Goal: Task Accomplishment & Management: Complete application form

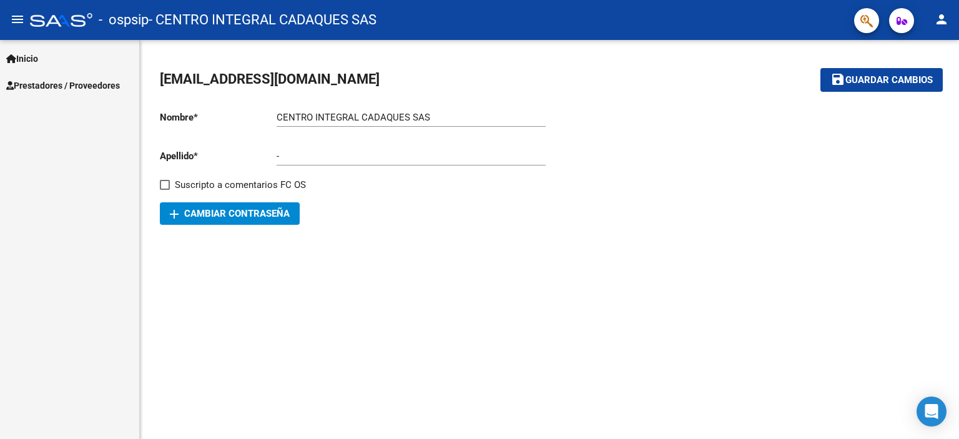
click at [63, 88] on span "Prestadores / Proveedores" at bounding box center [63, 86] width 114 height 14
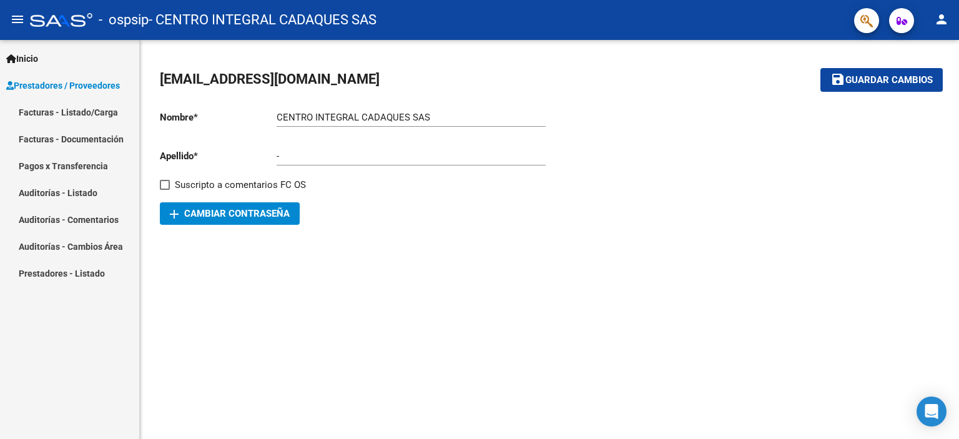
click at [55, 91] on span "Prestadores / Proveedores" at bounding box center [63, 86] width 114 height 14
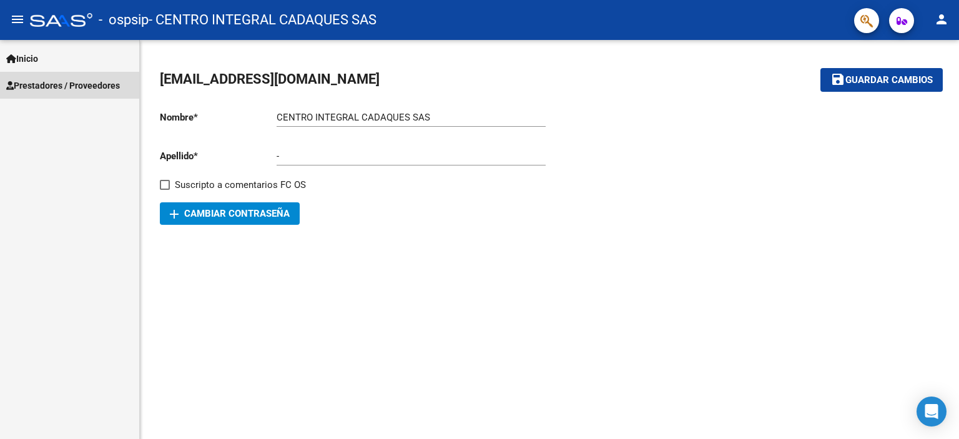
click at [26, 86] on span "Prestadores / Proveedores" at bounding box center [63, 86] width 114 height 14
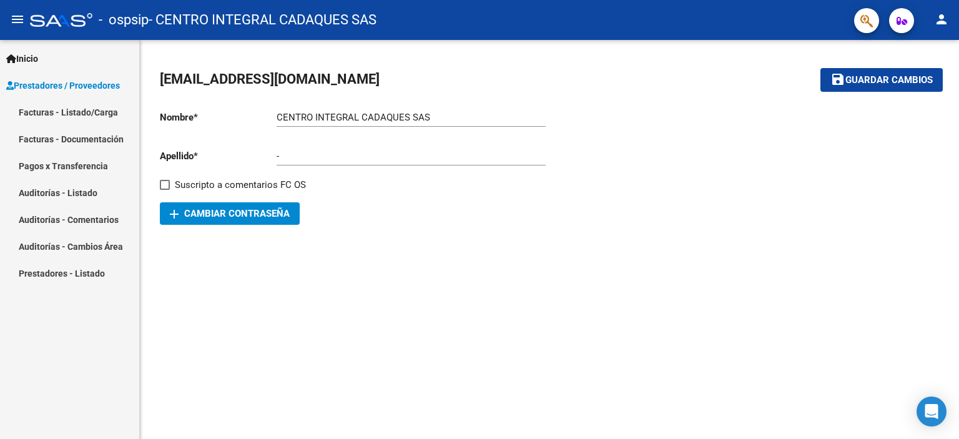
click at [32, 115] on link "Facturas - Listado/Carga" at bounding box center [69, 112] width 139 height 27
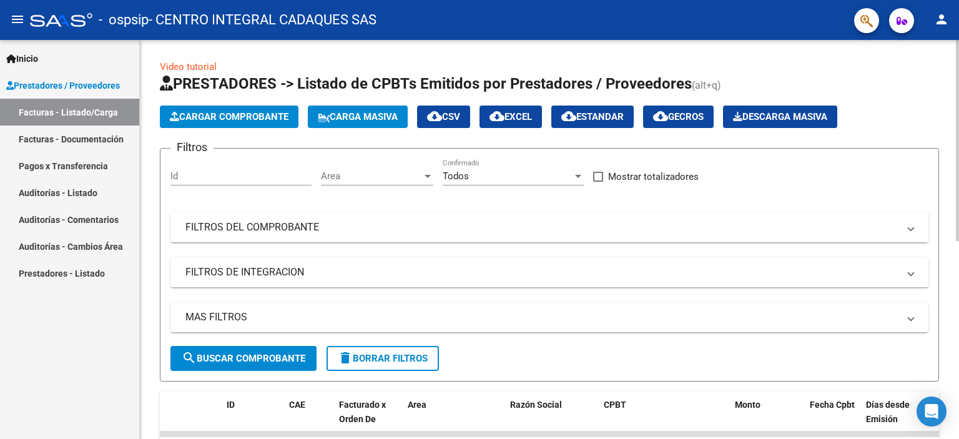
click at [267, 117] on span "Cargar Comprobante" at bounding box center [229, 116] width 119 height 11
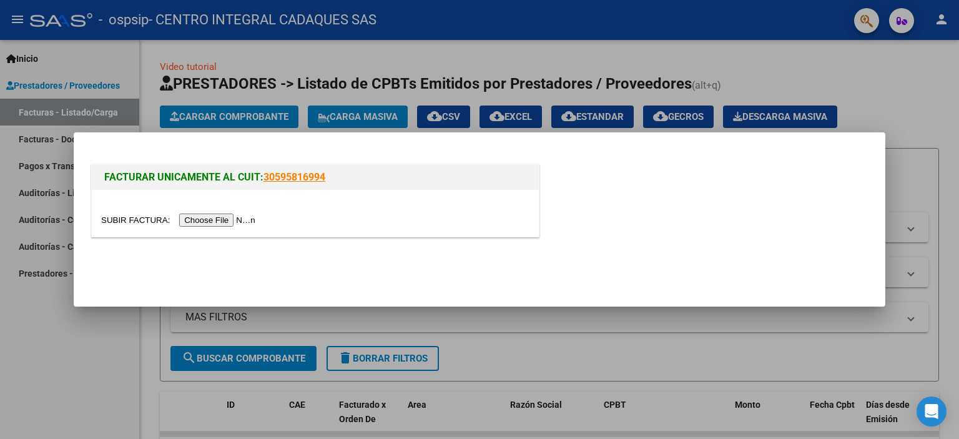
click at [239, 222] on input "file" at bounding box center [180, 219] width 158 height 13
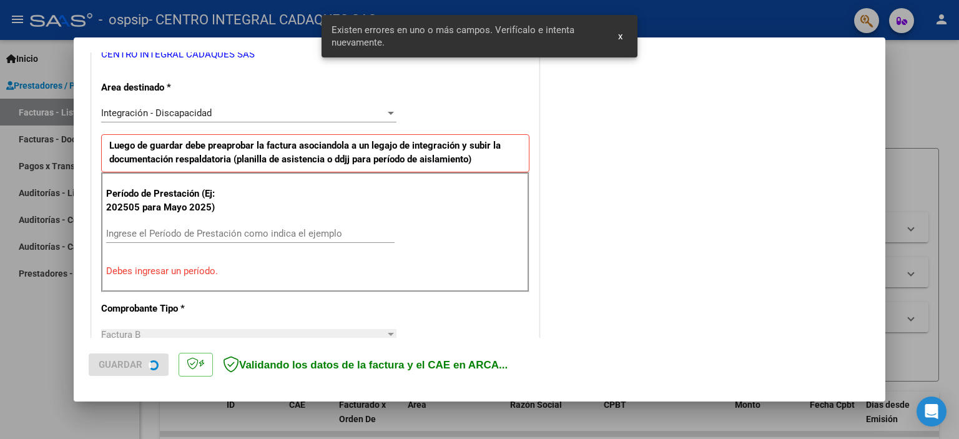
scroll to position [267, 0]
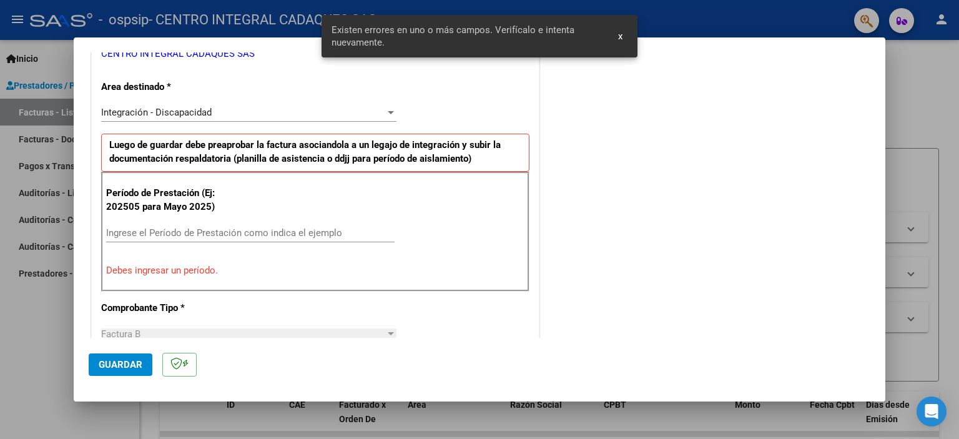
click at [620, 36] on span "x" at bounding box center [620, 36] width 4 height 11
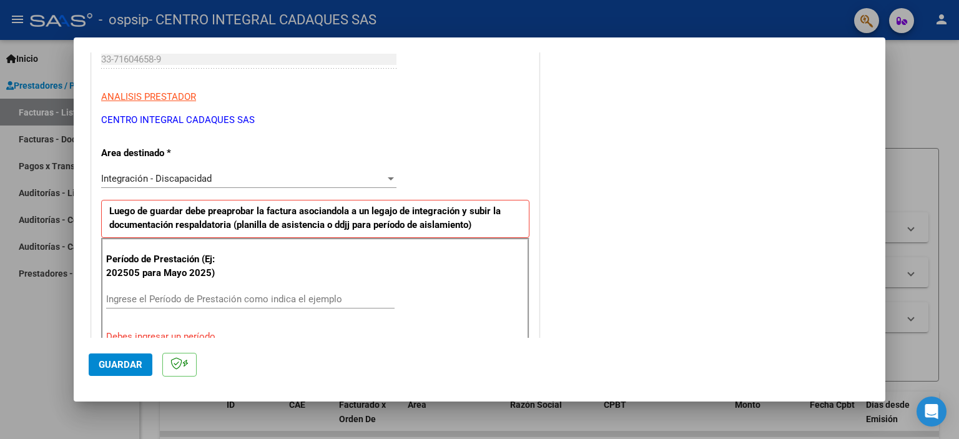
scroll to position [333, 0]
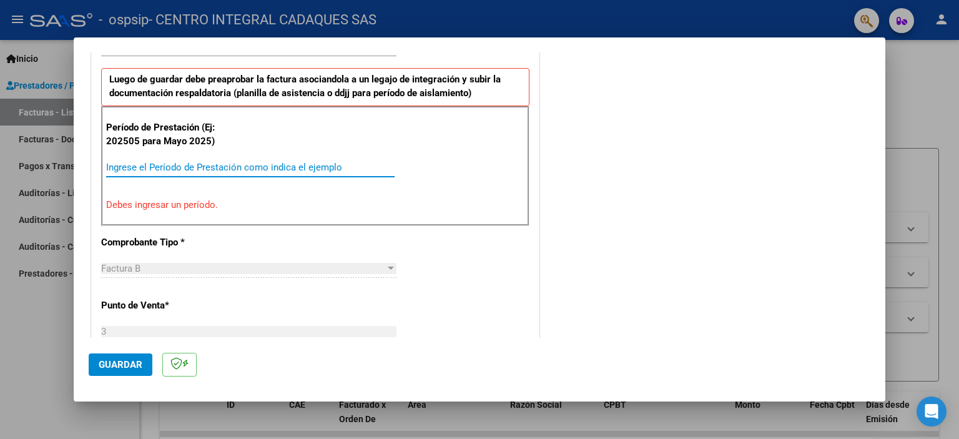
click at [145, 162] on input "Ingrese el Período de Prestación como indica el ejemplo" at bounding box center [250, 167] width 288 height 11
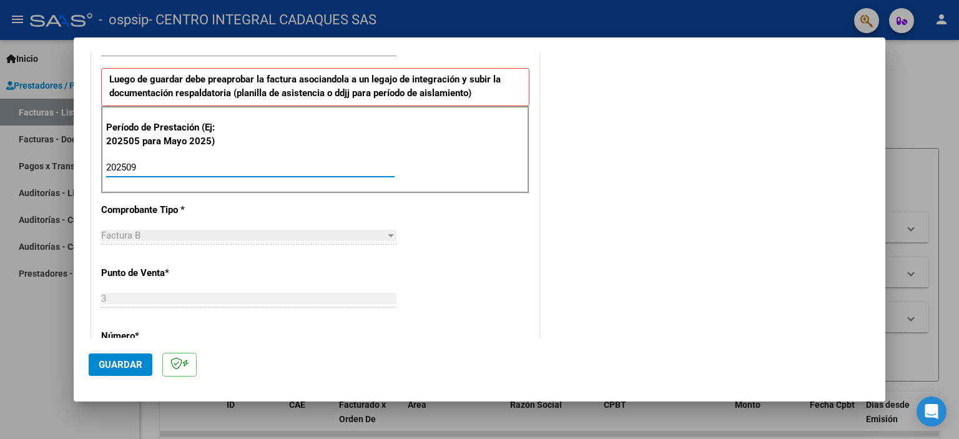
scroll to position [811, 0]
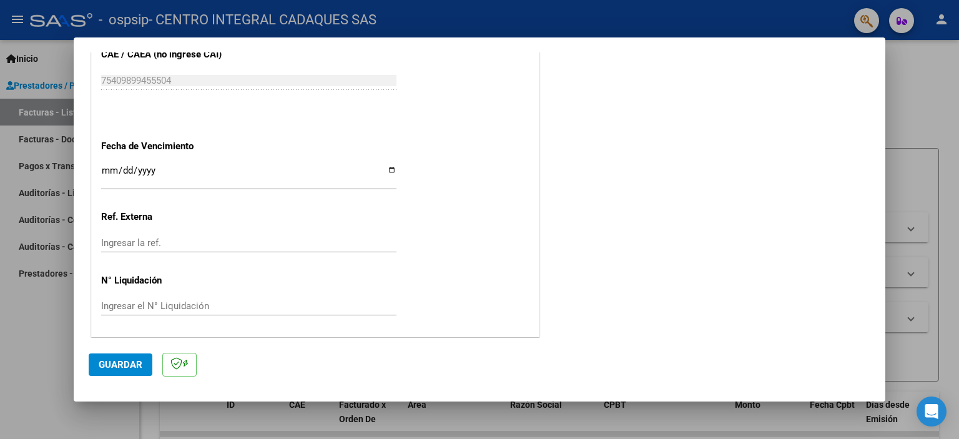
type input "202509"
click at [389, 167] on input "Ingresar la fecha" at bounding box center [248, 175] width 295 height 20
type input "[DATE]"
click at [115, 361] on span "Guardar" at bounding box center [121, 364] width 44 height 11
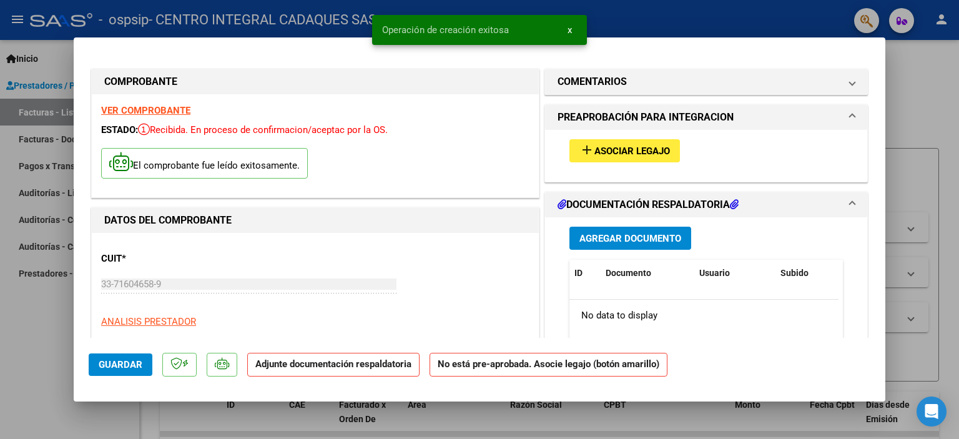
click at [599, 151] on span "Asociar Legajo" at bounding box center [632, 150] width 76 height 11
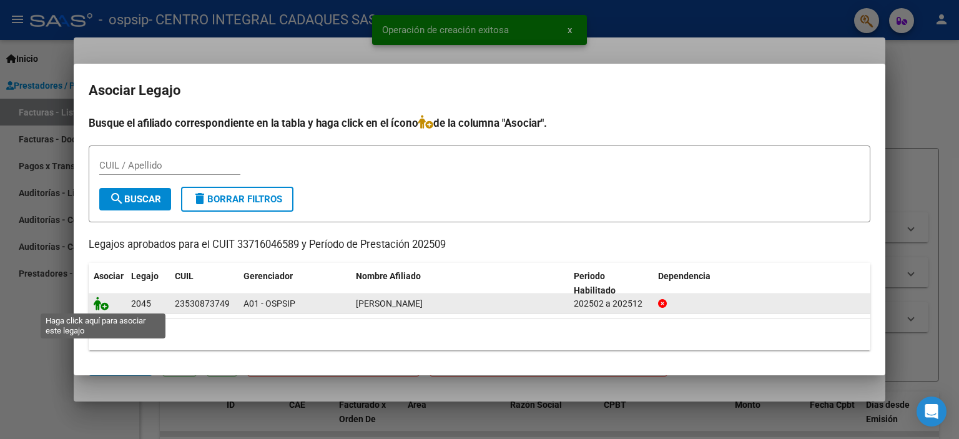
click at [102, 305] on icon at bounding box center [101, 303] width 15 height 14
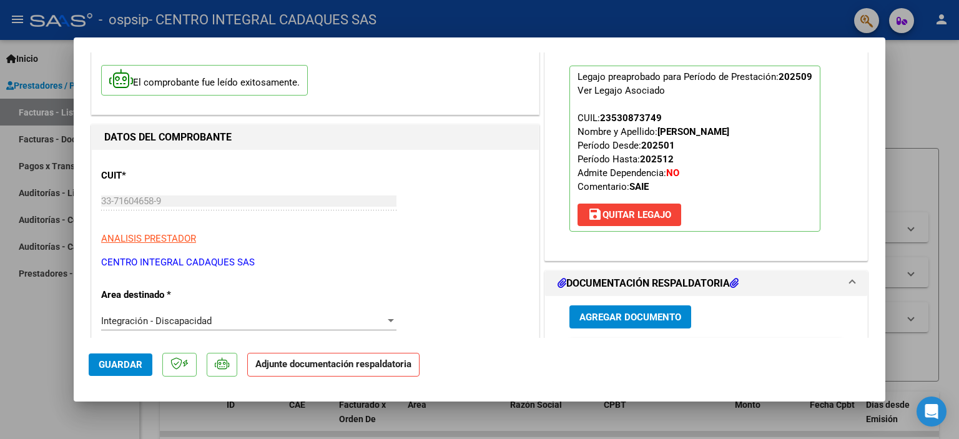
scroll to position [166, 0]
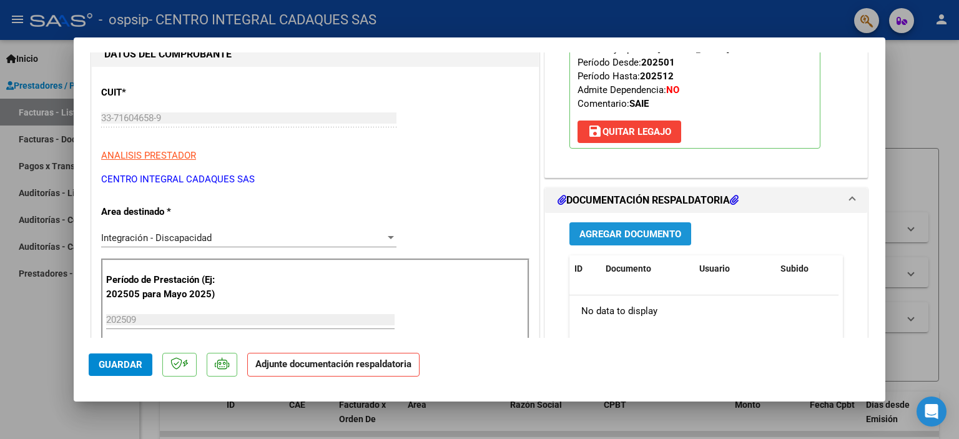
click at [660, 235] on span "Agregar Documento" at bounding box center [630, 233] width 102 height 11
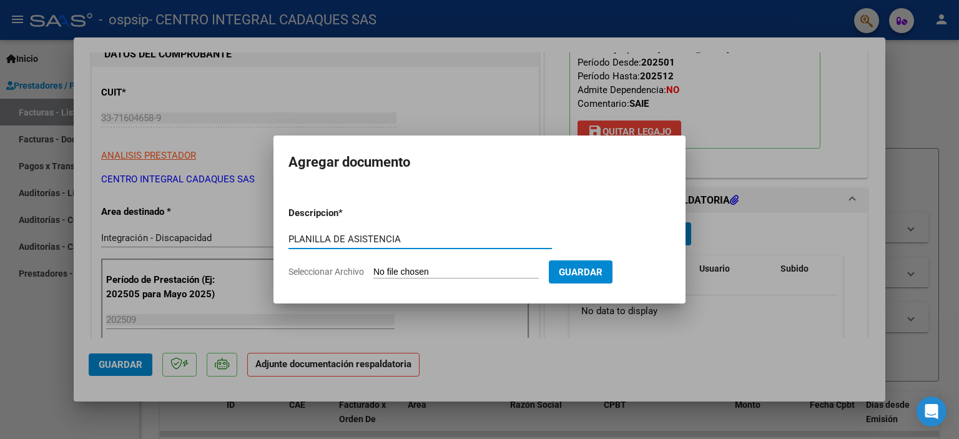
type input "PLANILLA DE ASISTENCIA"
click at [462, 267] on input "Seleccionar Archivo" at bounding box center [455, 273] width 165 height 12
type input "C:\fakepath\PLANILLA DE ASISTENCIA Sebastian Basualdo-SAIE- Septiembre.pdf"
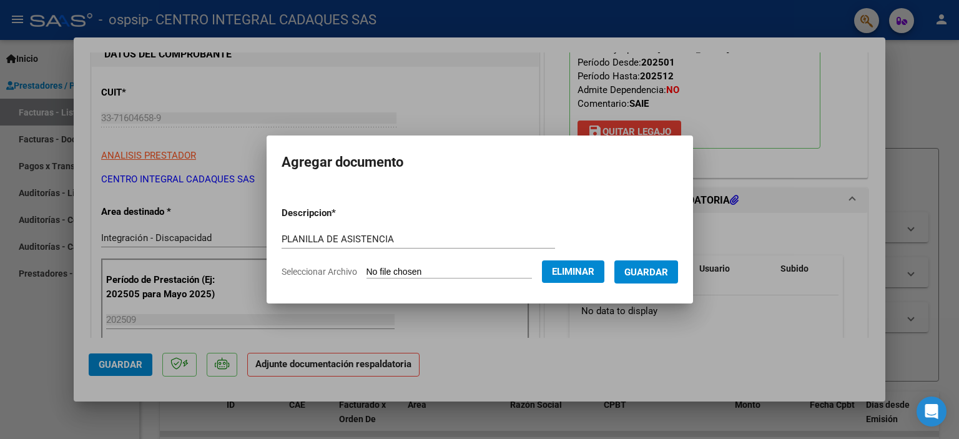
click at [647, 272] on span "Guardar" at bounding box center [646, 272] width 44 height 11
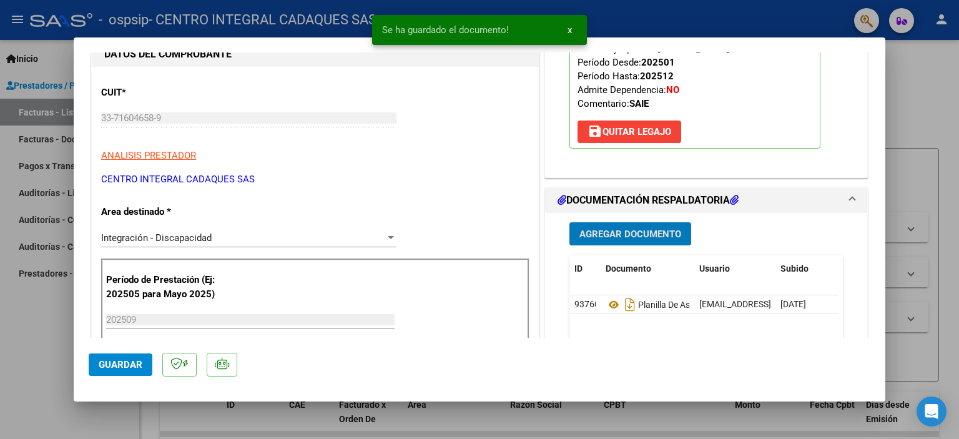
click at [656, 233] on span "Agregar Documento" at bounding box center [630, 233] width 102 height 11
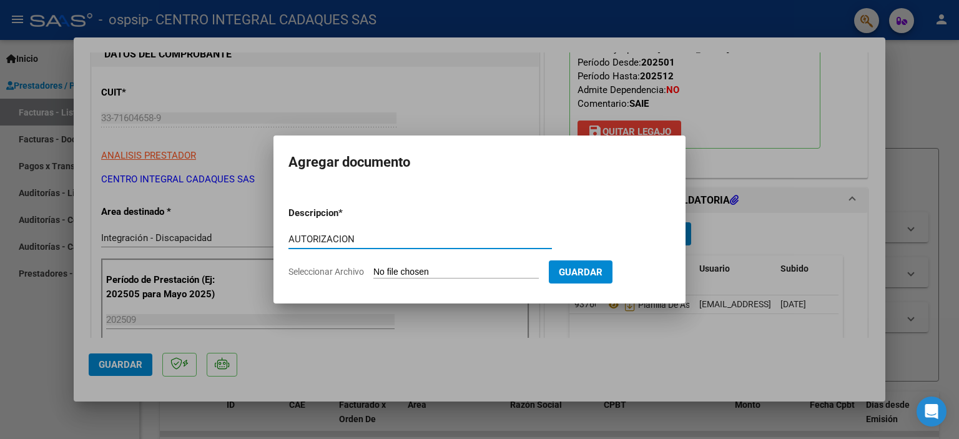
type input "AUTORIZACION"
click at [467, 270] on input "Seleccionar Archivo" at bounding box center [455, 273] width 165 height 12
type input "C:\fakepath\AUTORIZACION BASUALDO.pdf"
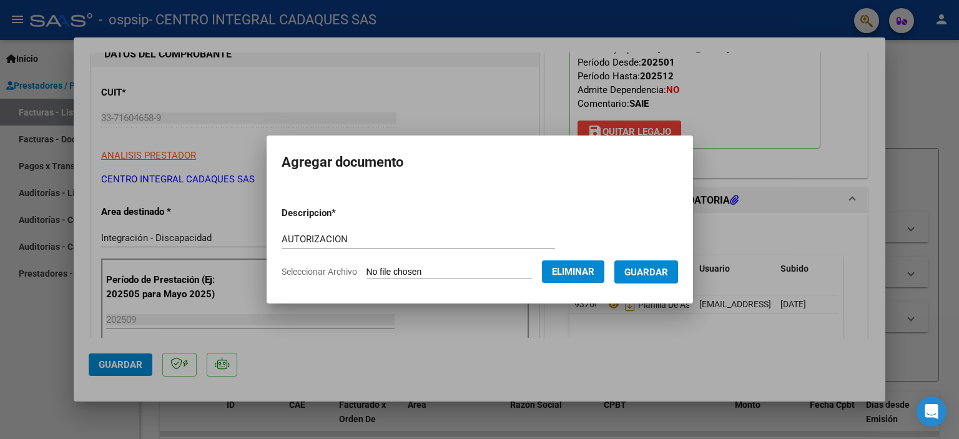
click at [645, 274] on span "Guardar" at bounding box center [646, 272] width 44 height 11
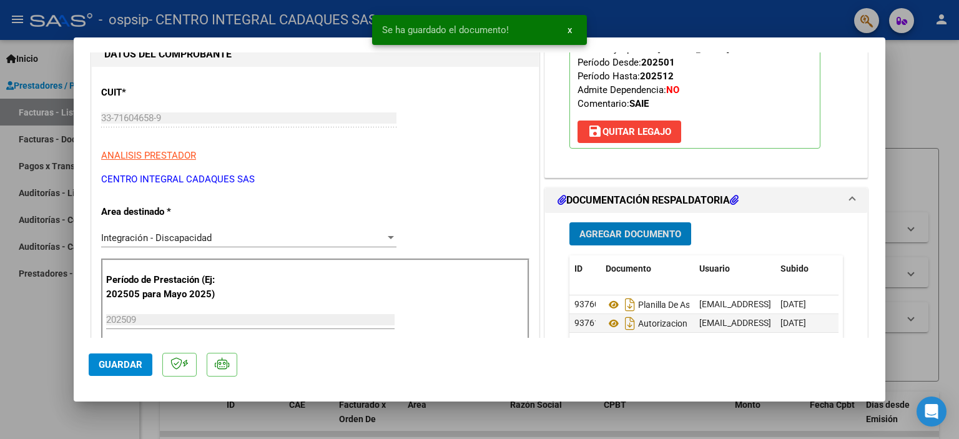
click at [635, 234] on span "Agregar Documento" at bounding box center [630, 233] width 102 height 11
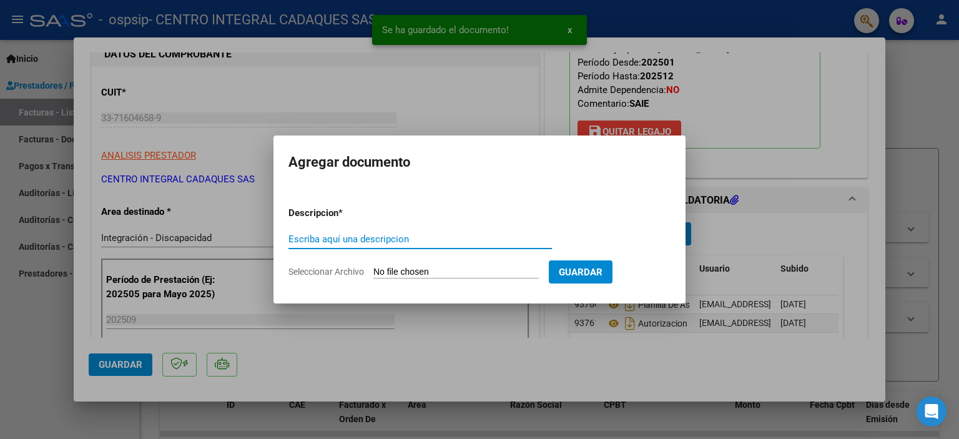
click at [412, 239] on input "Escriba aquí una descripcion" at bounding box center [419, 238] width 263 height 11
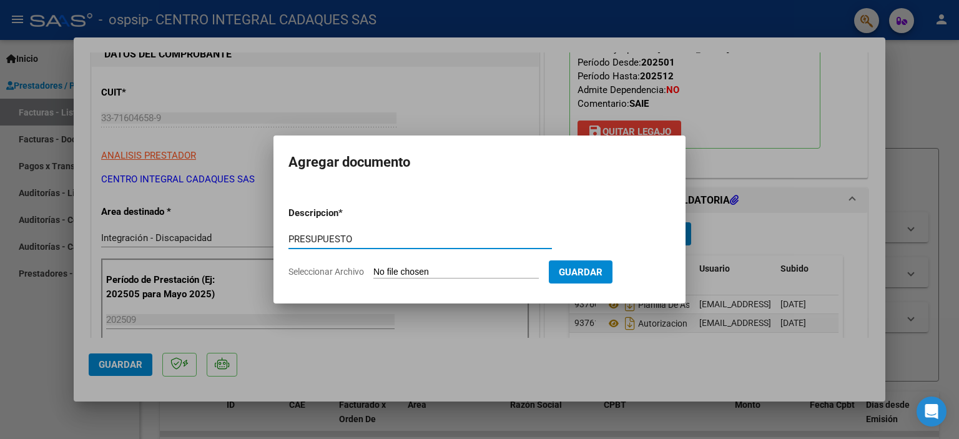
type input "PRESUPUESTO"
click at [422, 273] on input "Seleccionar Archivo" at bounding box center [455, 273] width 165 height 12
type input "C:\fakepath\4.-Presupuesto-BASUALDO.pdf"
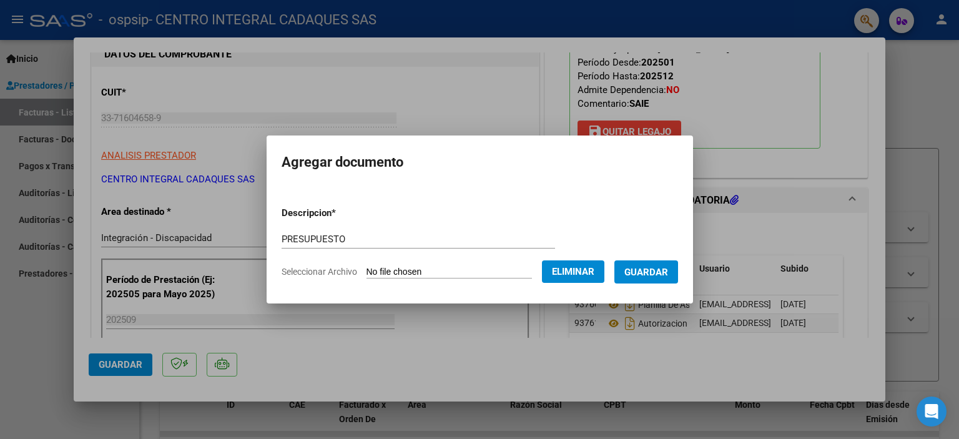
click at [652, 273] on span "Guardar" at bounding box center [646, 272] width 44 height 11
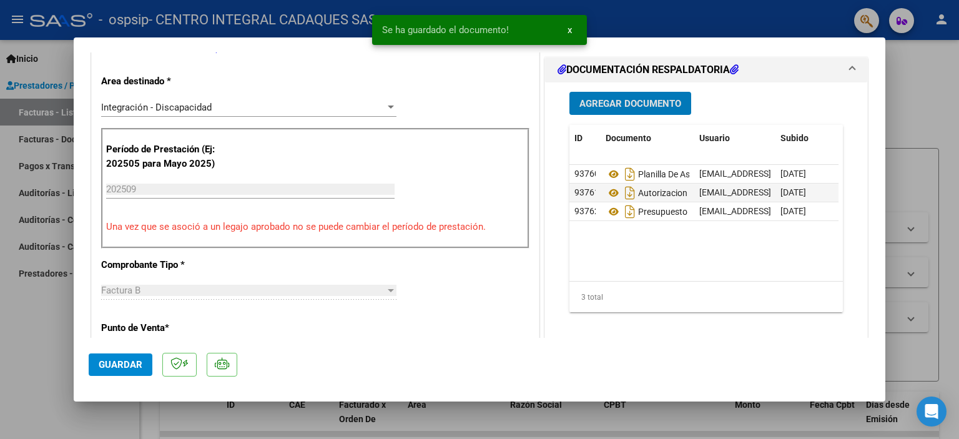
scroll to position [333, 0]
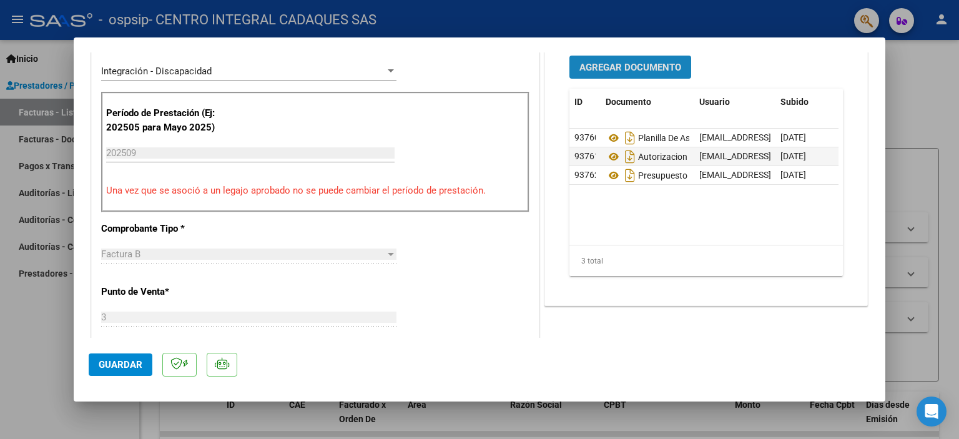
click at [622, 64] on span "Agregar Documento" at bounding box center [630, 67] width 102 height 11
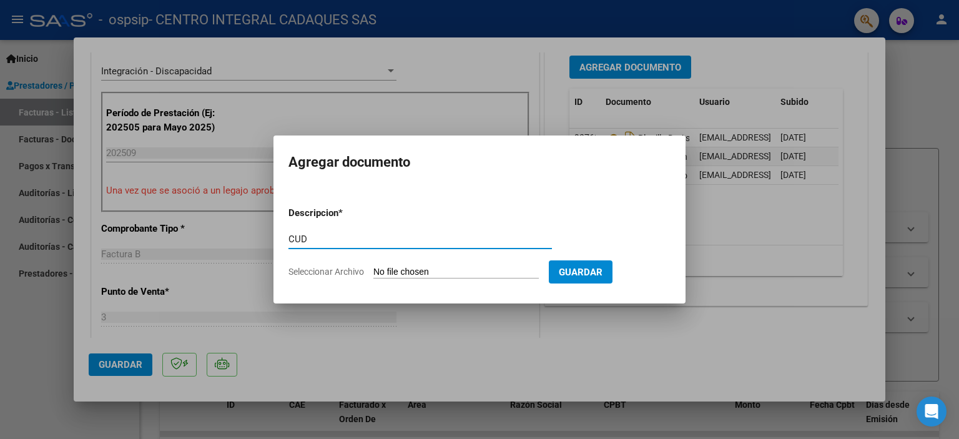
type input "CUD"
click at [504, 267] on input "Seleccionar Archivo" at bounding box center [455, 273] width 165 height 12
type input "C:\fakepath\CUD BASUALDO.pdf"
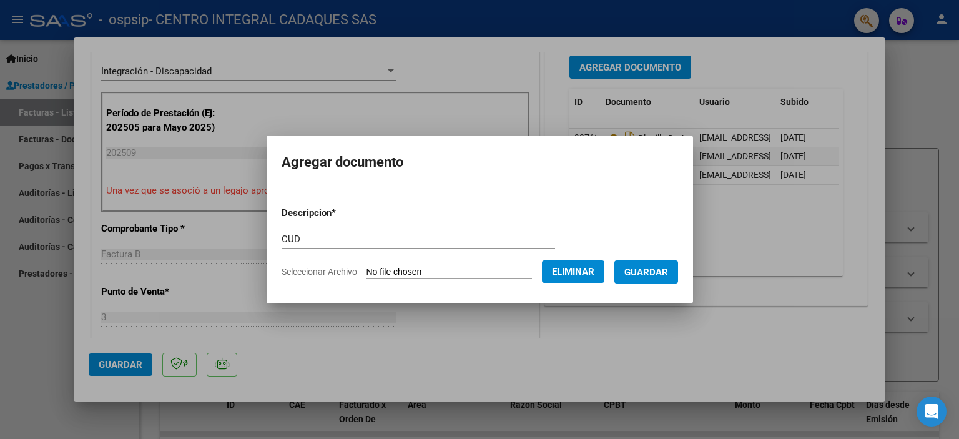
click at [654, 270] on span "Guardar" at bounding box center [646, 272] width 44 height 11
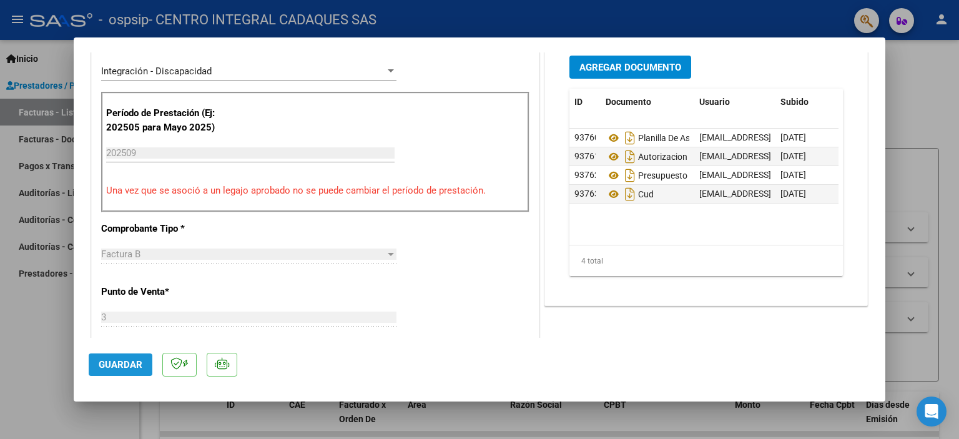
click at [118, 364] on span "Guardar" at bounding box center [121, 364] width 44 height 11
click at [130, 360] on span "Guardar" at bounding box center [121, 364] width 44 height 11
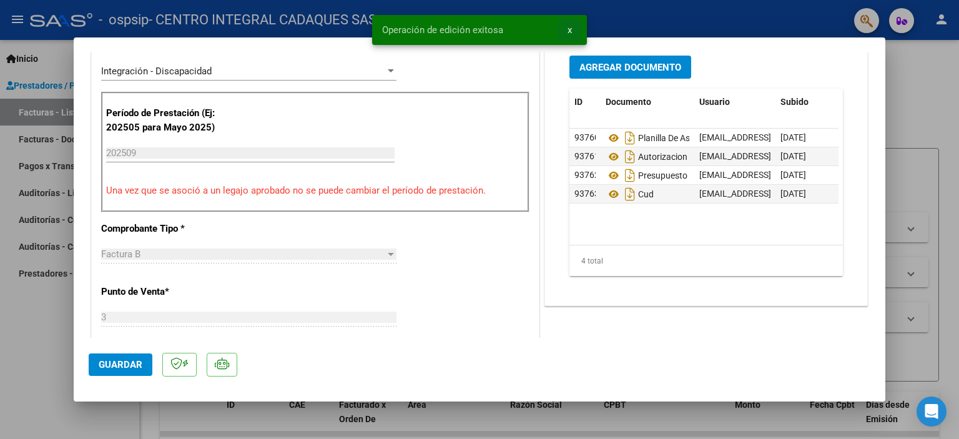
click at [567, 29] on span "x" at bounding box center [569, 29] width 4 height 11
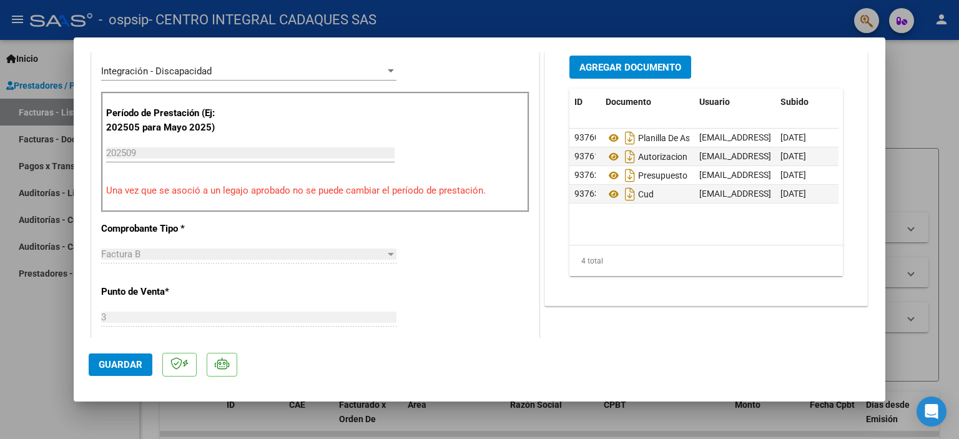
scroll to position [0, 0]
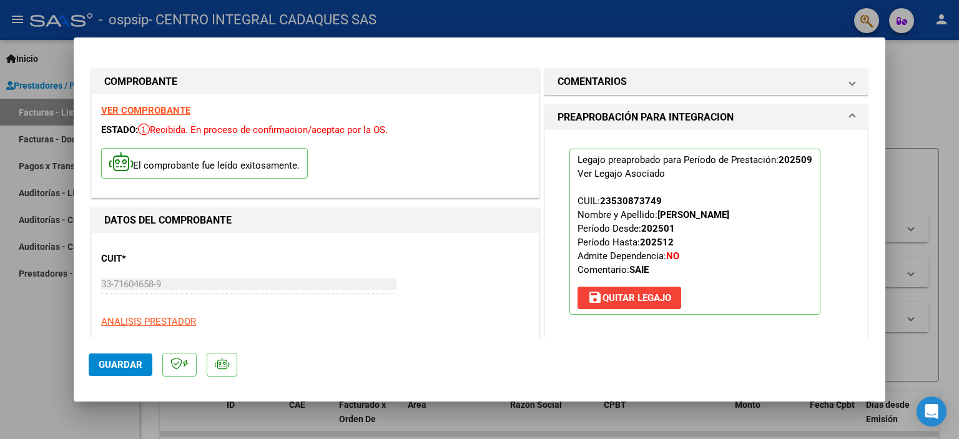
click at [938, 99] on div at bounding box center [479, 219] width 959 height 439
type input "$ 0,00"
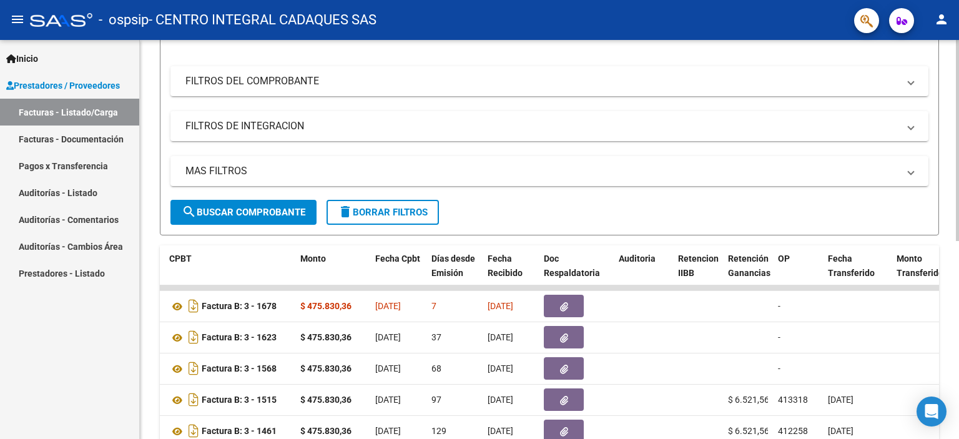
scroll to position [144, 0]
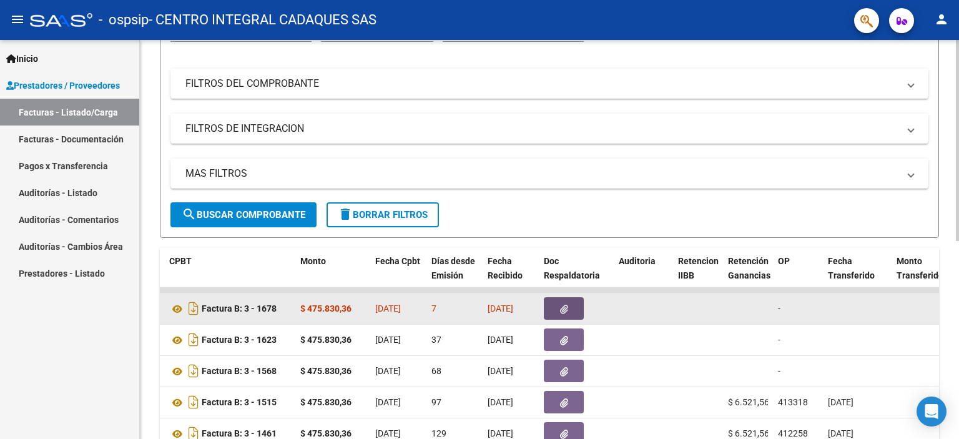
click at [567, 300] on button "button" at bounding box center [564, 308] width 40 height 22
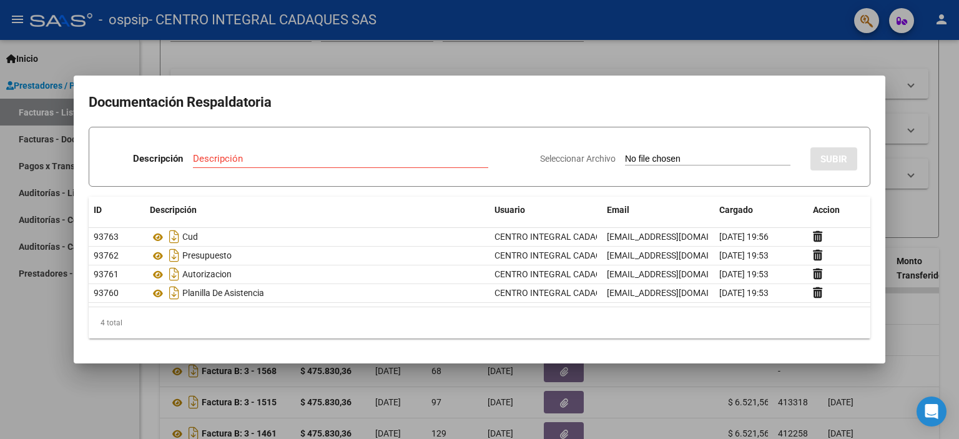
click at [941, 59] on div at bounding box center [479, 219] width 959 height 439
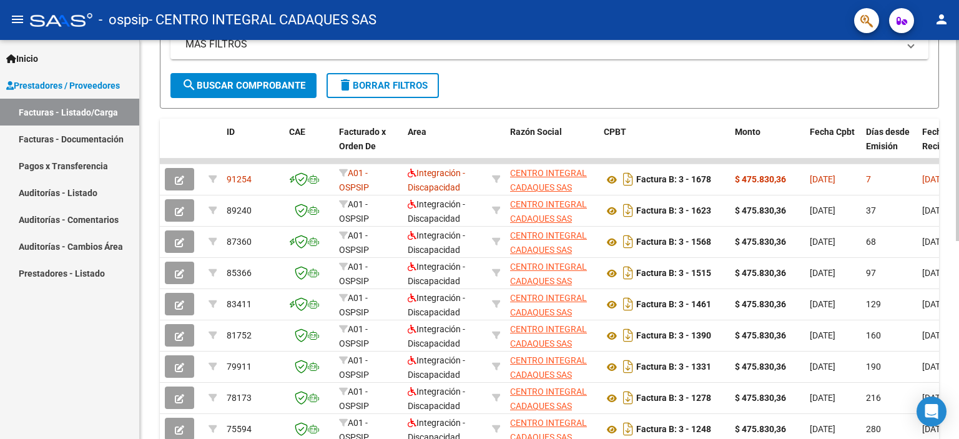
scroll to position [227, 0]
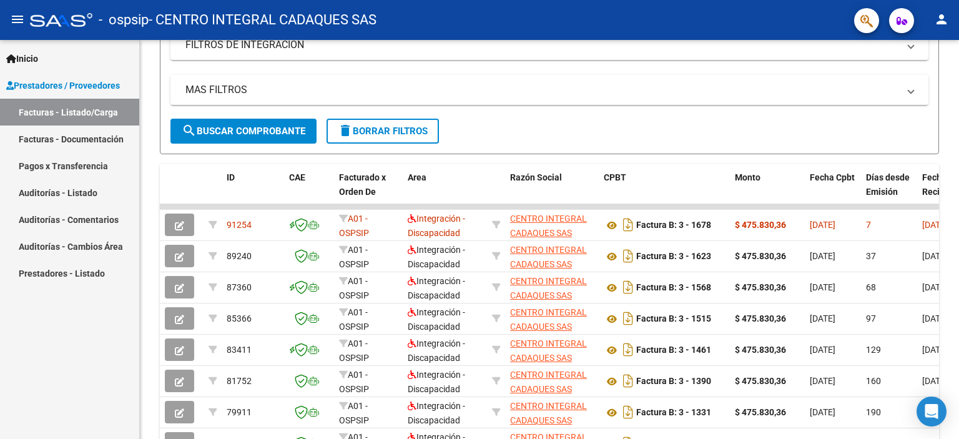
click at [946, 23] on mat-icon "person" at bounding box center [941, 19] width 15 height 15
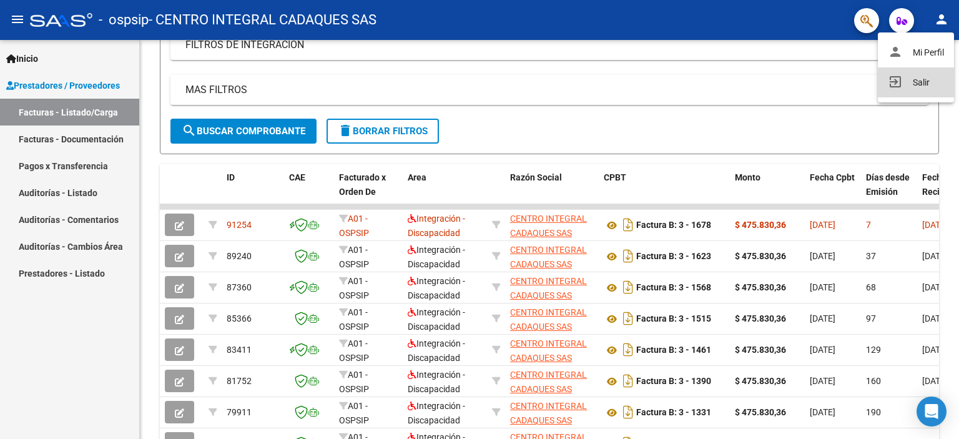
click at [939, 82] on button "exit_to_app Salir" at bounding box center [916, 82] width 76 height 30
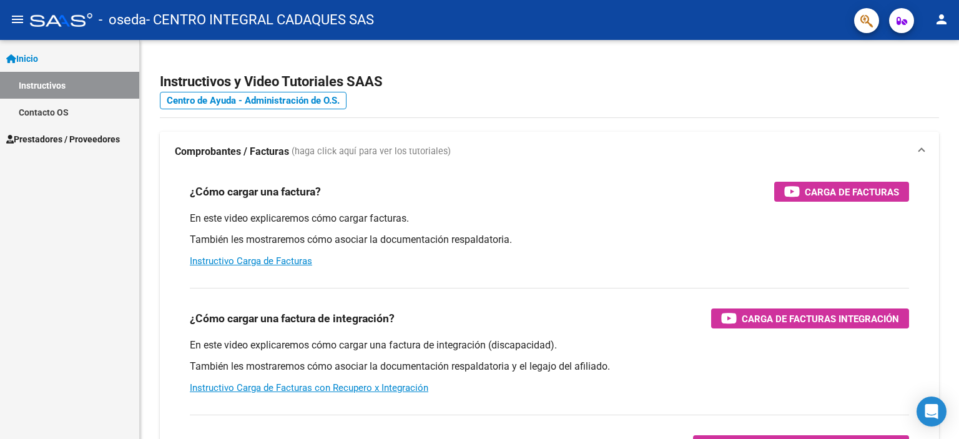
click at [45, 134] on span "Prestadores / Proveedores" at bounding box center [63, 139] width 114 height 14
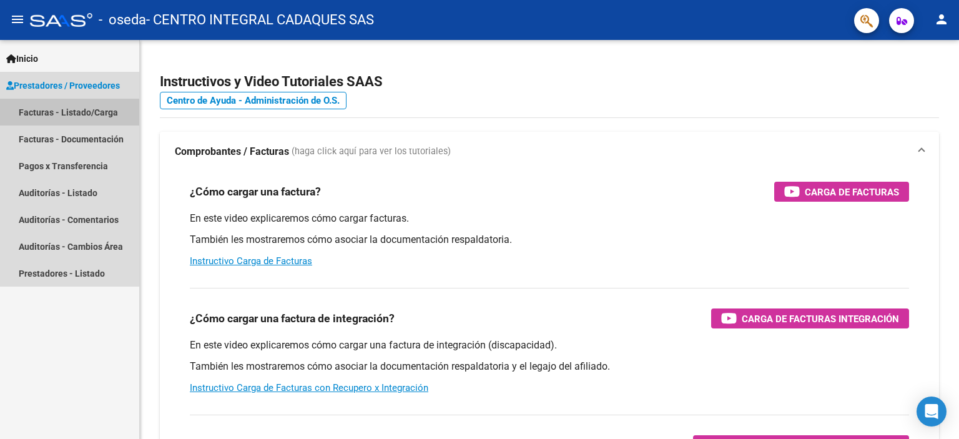
click at [50, 108] on link "Facturas - Listado/Carga" at bounding box center [69, 112] width 139 height 27
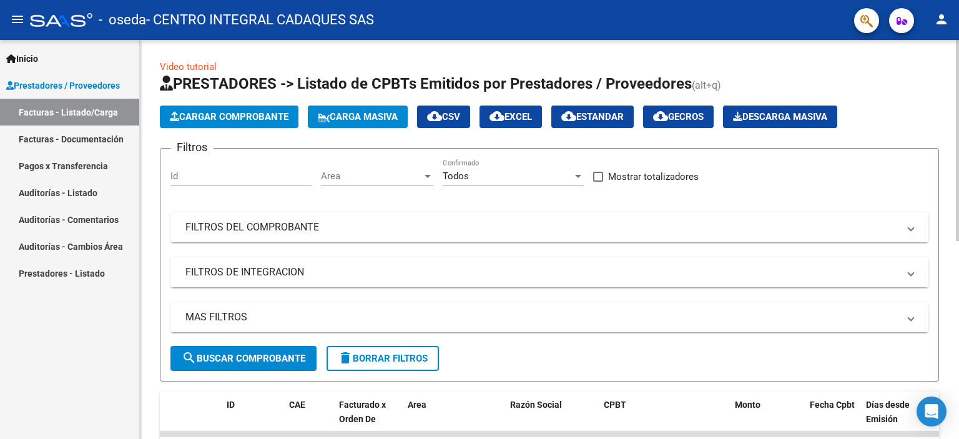
click at [266, 114] on span "Cargar Comprobante" at bounding box center [229, 116] width 119 height 11
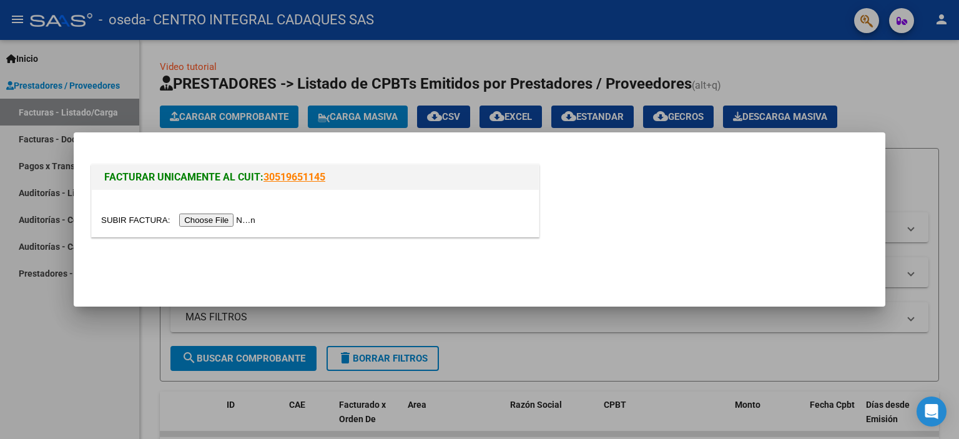
click at [235, 221] on input "file" at bounding box center [180, 219] width 158 height 13
click at [216, 219] on input "file" at bounding box center [180, 219] width 158 height 13
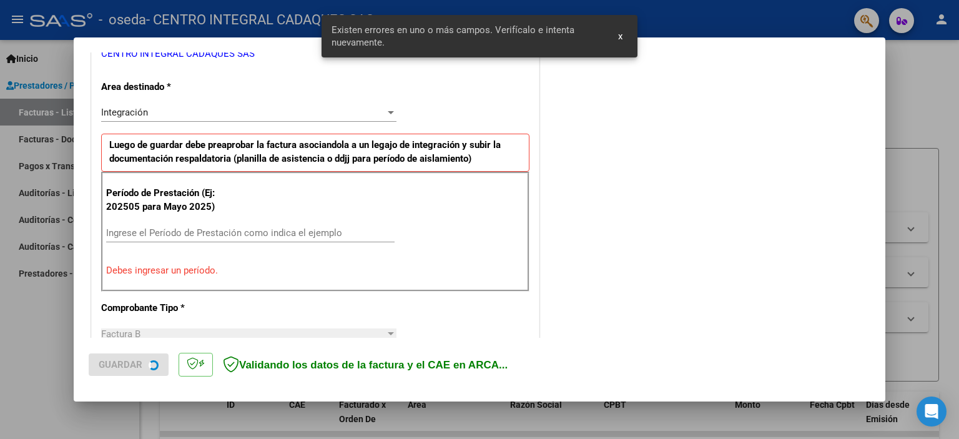
scroll to position [291, 0]
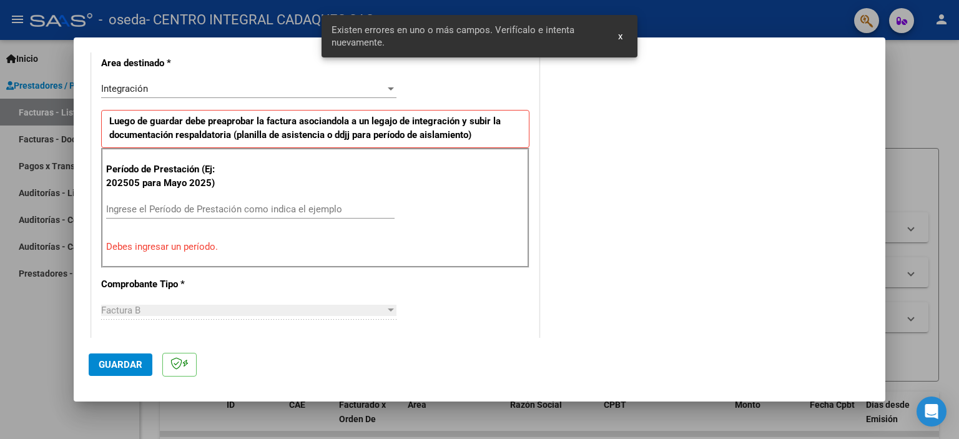
click at [619, 35] on span "x" at bounding box center [620, 36] width 4 height 11
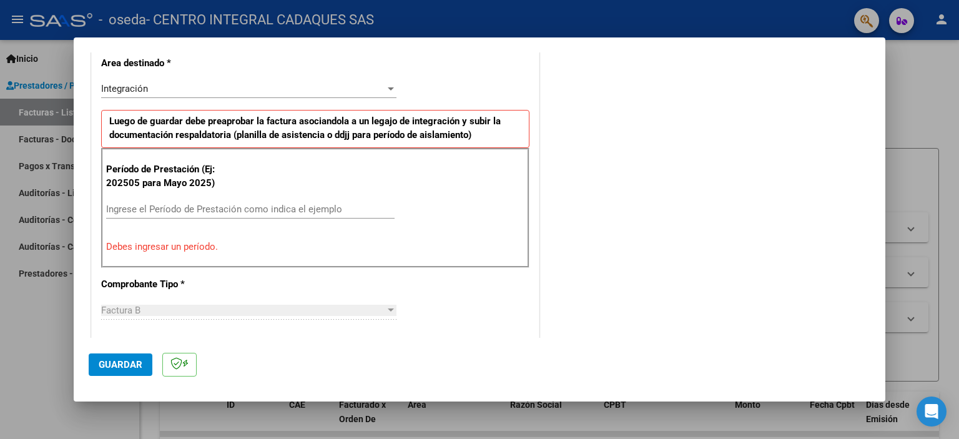
click at [164, 205] on input "Ingrese el Período de Prestación como indica el ejemplo" at bounding box center [250, 208] width 288 height 11
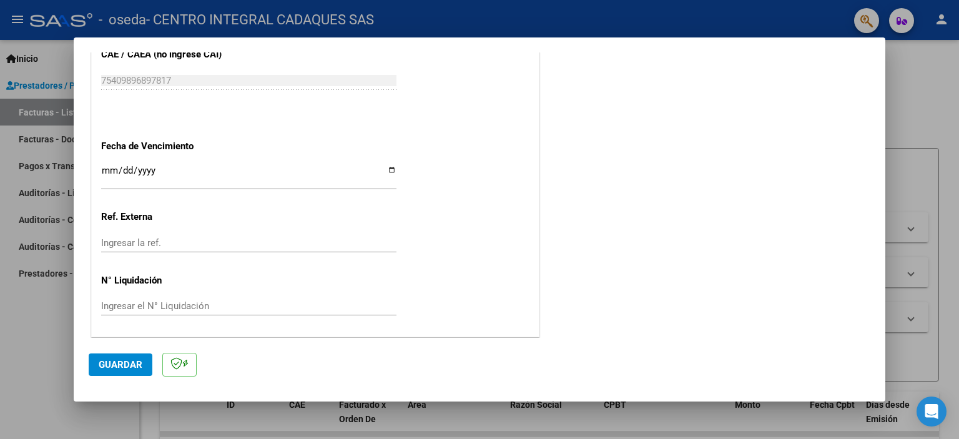
scroll to position [811, 0]
type input "202509"
click at [388, 169] on input "Ingresar la fecha" at bounding box center [248, 175] width 295 height 20
type input "[DATE]"
click at [130, 366] on span "Guardar" at bounding box center [121, 364] width 44 height 11
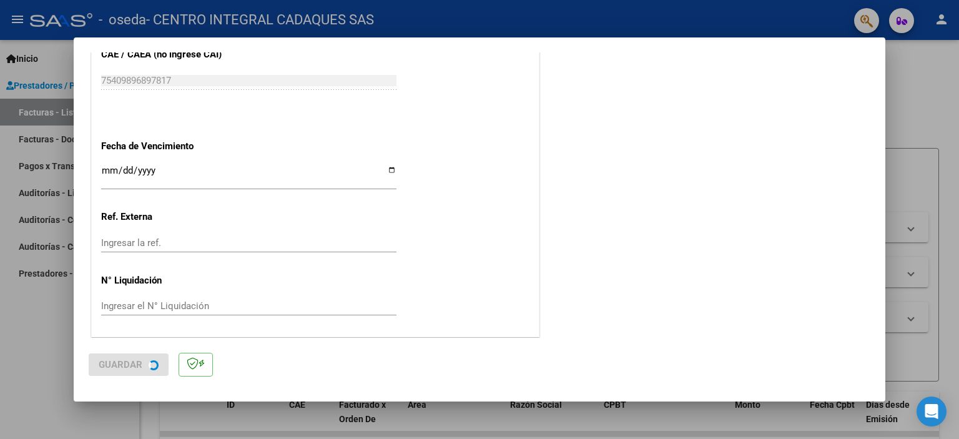
scroll to position [0, 0]
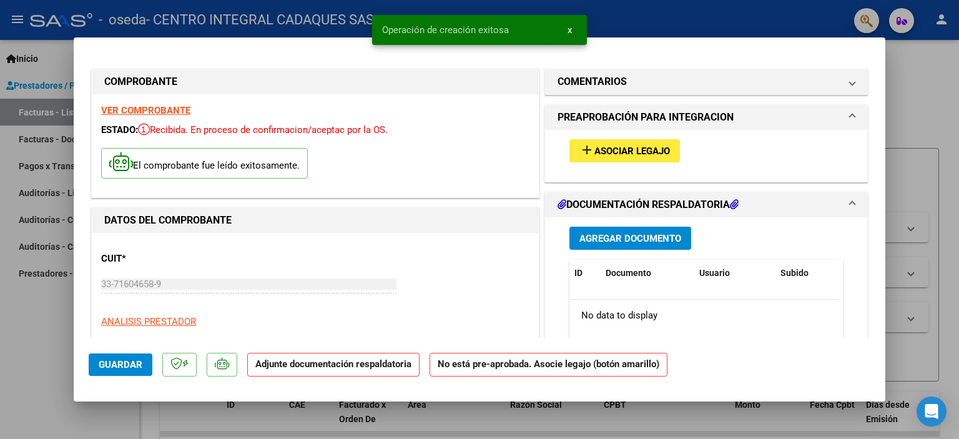
click at [639, 154] on span "Asociar Legajo" at bounding box center [632, 150] width 76 height 11
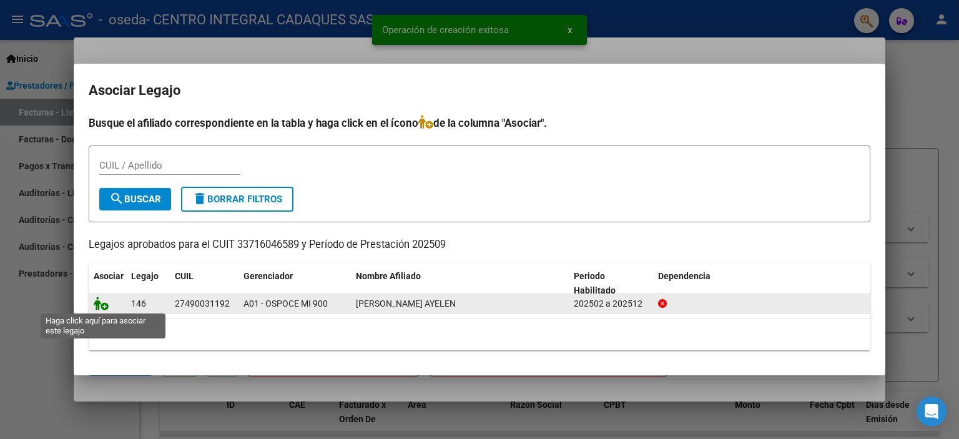
click at [107, 301] on icon at bounding box center [101, 303] width 15 height 14
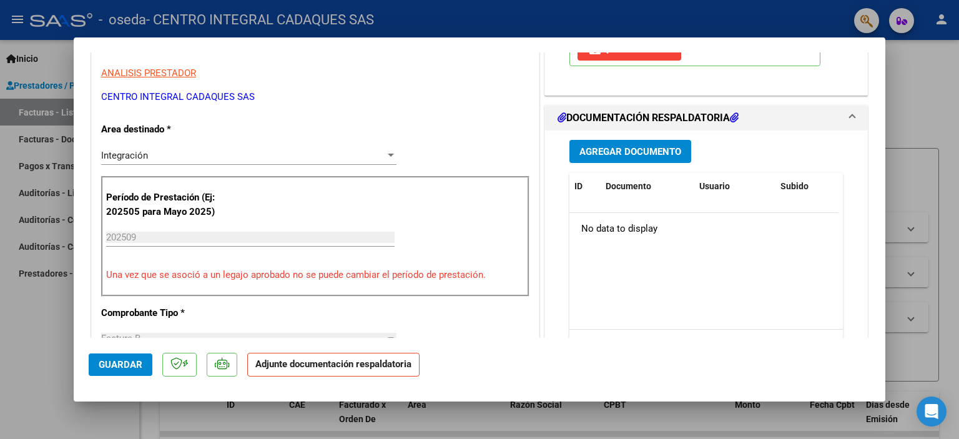
scroll to position [250, 0]
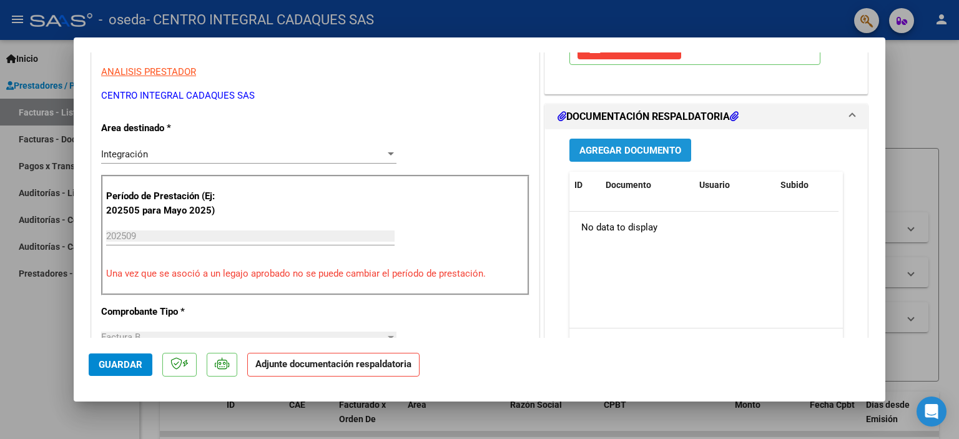
click at [629, 139] on button "Agregar Documento" at bounding box center [630, 150] width 122 height 23
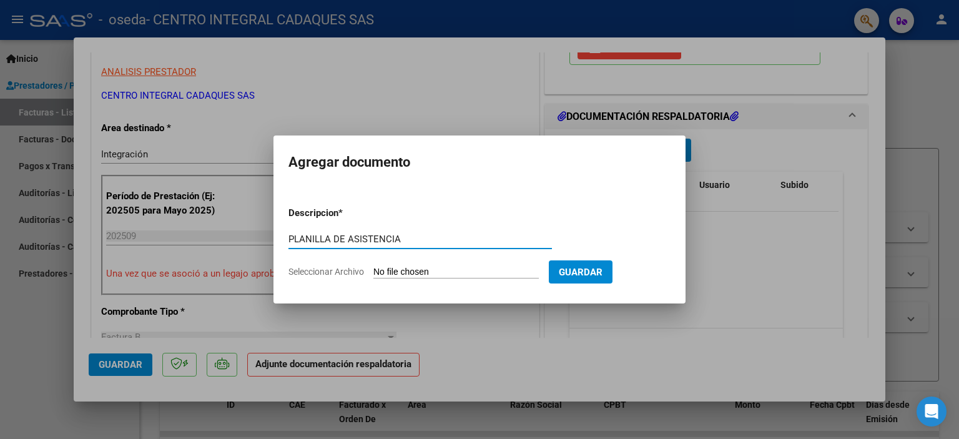
type input "PLANILLA DE ASISTENCIA"
click at [459, 264] on form "Descripcion * PLANILLA DE ASISTENCIA Escriba aquí una descripcion Seleccionar A…" at bounding box center [479, 242] width 382 height 91
click at [442, 270] on input "Seleccionar Archivo" at bounding box center [455, 273] width 165 height 12
type input "C:\fakepath\Planilla de Asistencia SAIE Septiembre [PERSON_NAME].pdf"
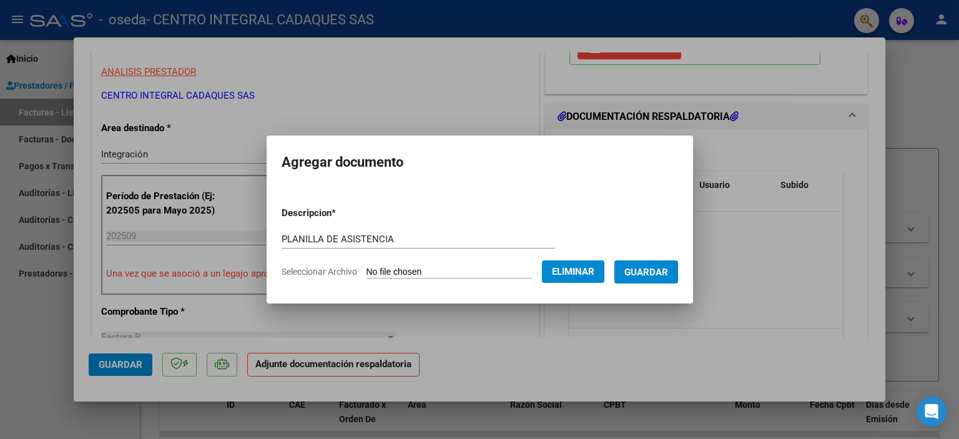
click at [656, 270] on span "Guardar" at bounding box center [646, 272] width 44 height 11
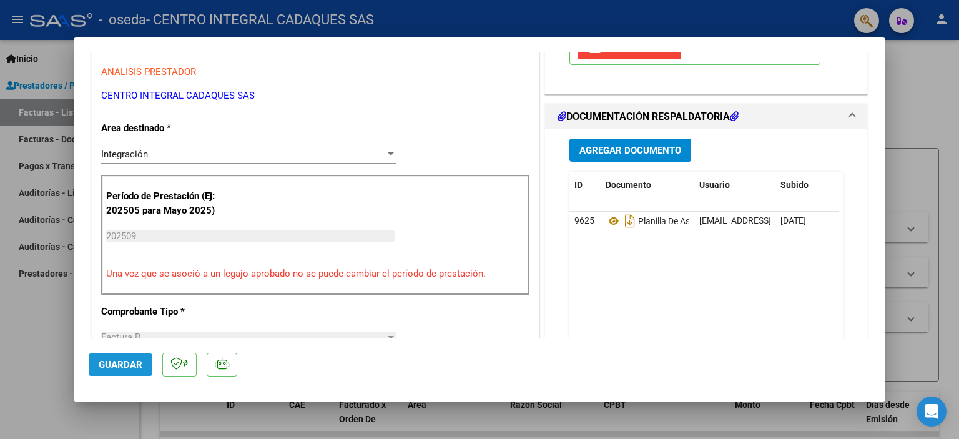
click at [119, 362] on span "Guardar" at bounding box center [121, 364] width 44 height 11
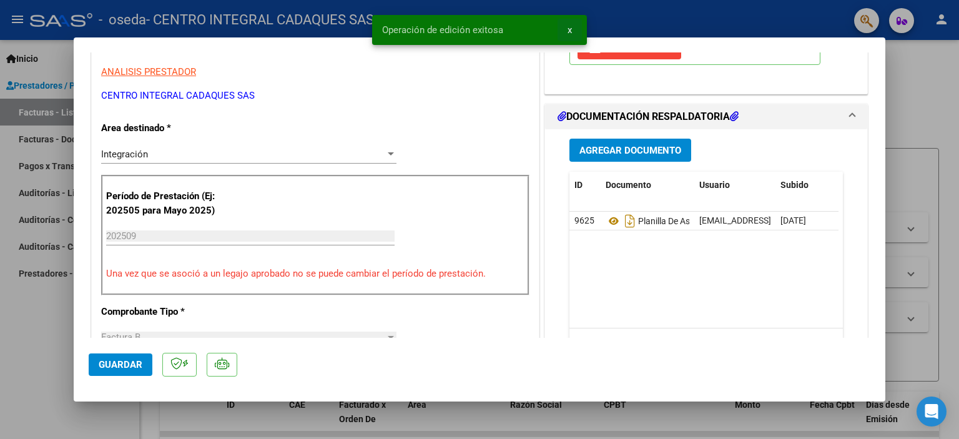
click at [572, 27] on button "x" at bounding box center [569, 30] width 24 height 22
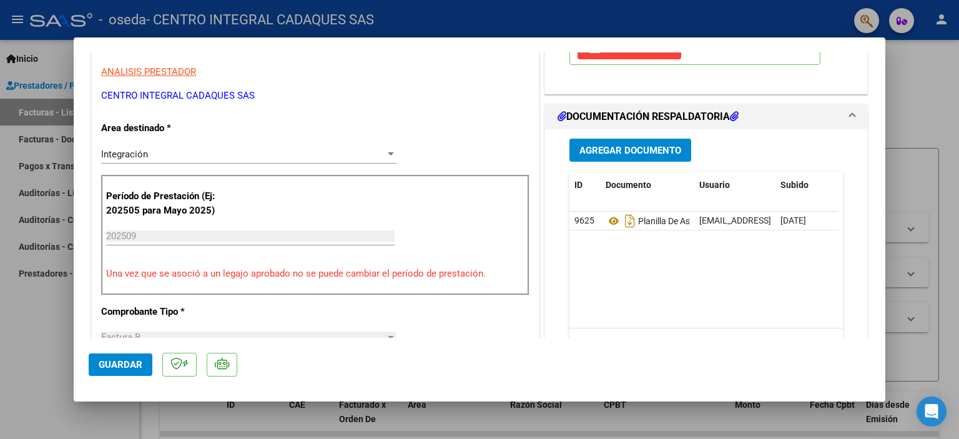
click at [914, 63] on div at bounding box center [479, 219] width 959 height 439
type input "$ 0,00"
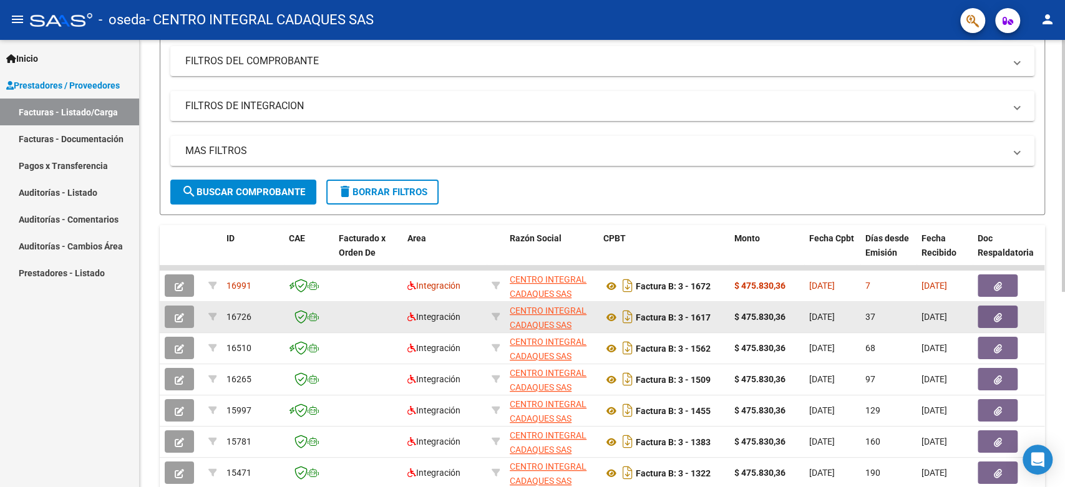
scroll to position [166, 0]
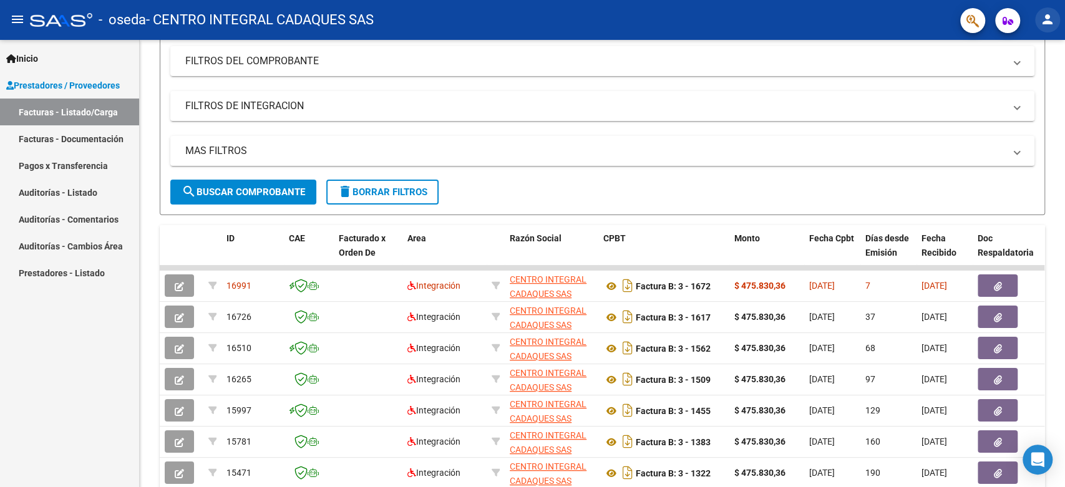
click at [958, 19] on mat-icon "person" at bounding box center [1047, 19] width 15 height 15
click at [958, 82] on button "exit_to_app Salir" at bounding box center [1022, 82] width 76 height 30
